Goal: Information Seeking & Learning: Understand process/instructions

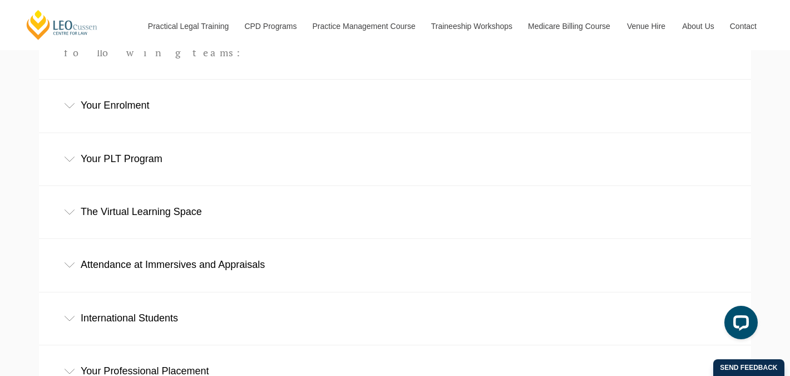
scroll to position [466, 0]
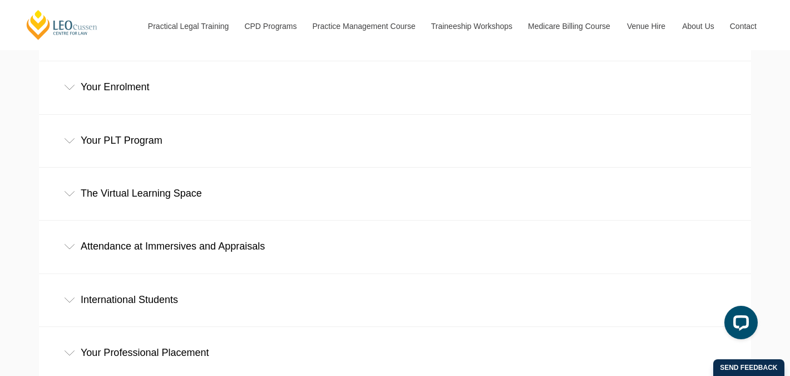
click at [401, 220] on div "Attendance at Immersives and Appraisals" at bounding box center [395, 246] width 712 height 52
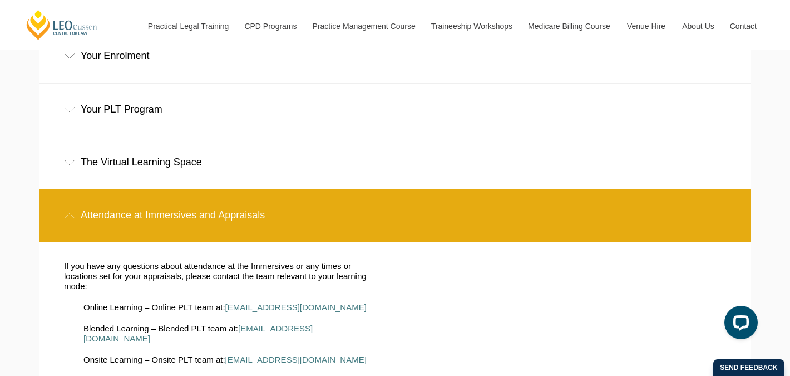
scroll to position [560, 0]
